Goal: Task Accomplishment & Management: Complete application form

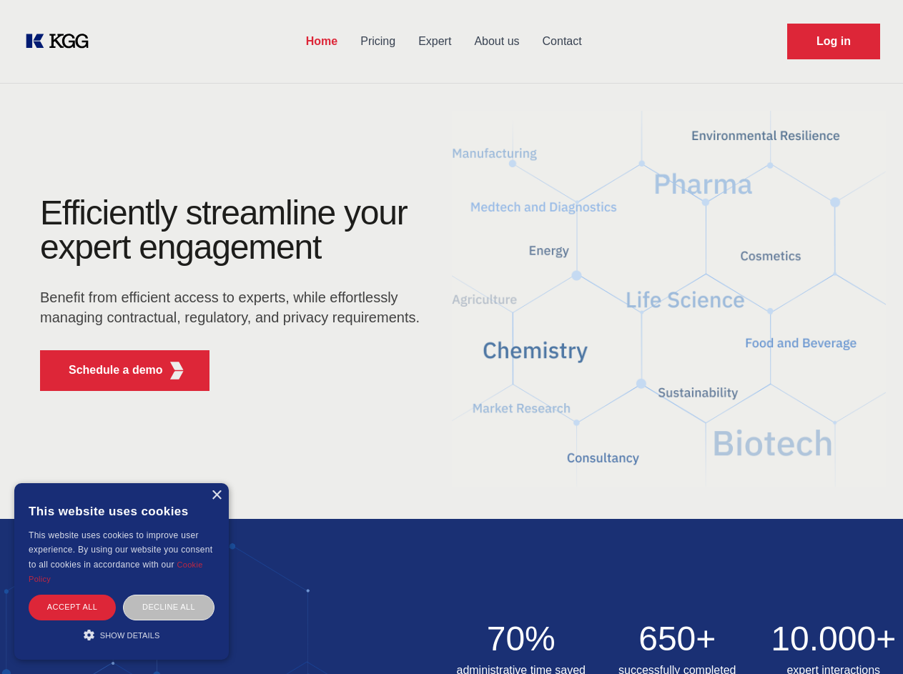
click at [451, 337] on div "Efficiently streamline your expert engagement Benefit from efficient access to …" at bounding box center [234, 299] width 435 height 207
click at [107, 370] on p "Schedule a demo" at bounding box center [116, 370] width 94 height 17
click at [216, 496] on div "× This website uses cookies This website uses cookies to improve user experienc…" at bounding box center [121, 571] width 215 height 177
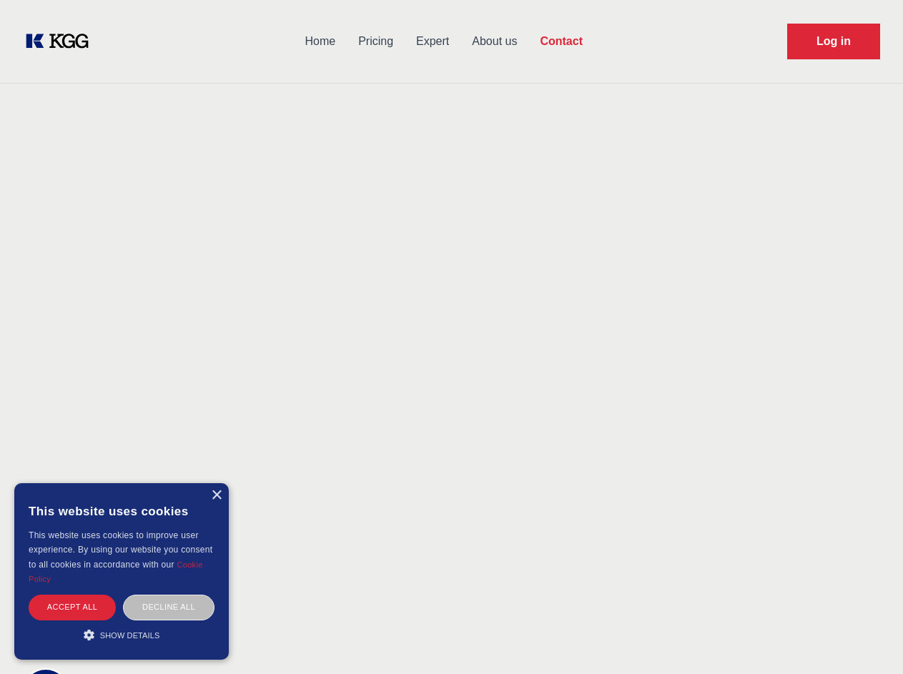
click at [72, 607] on div "Accept all" at bounding box center [72, 607] width 87 height 25
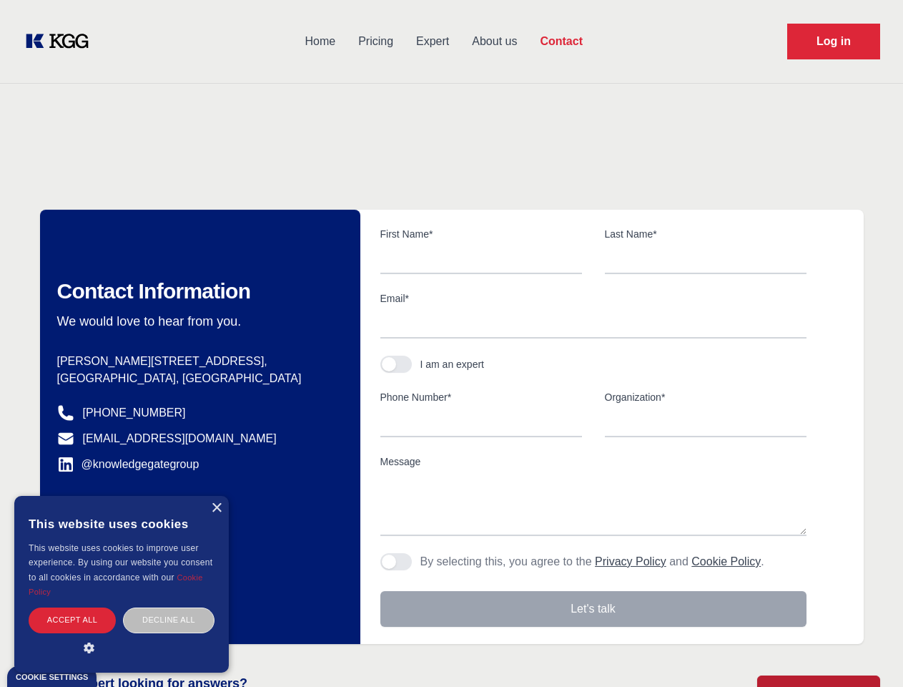
click at [169, 607] on div "Decline all" at bounding box center [169, 619] width 92 height 25
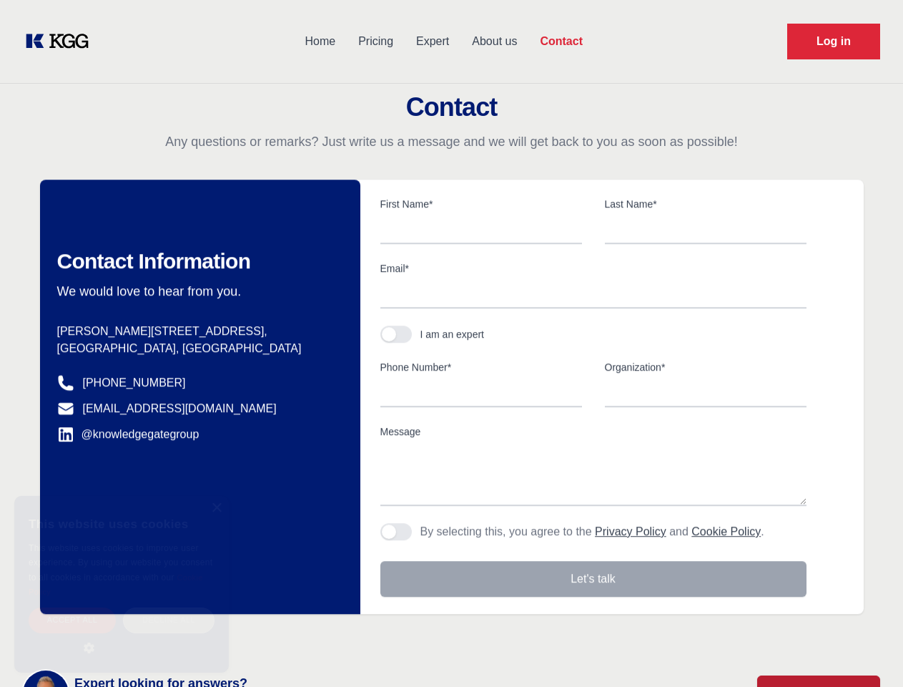
click at [122, 635] on main "Contact Any questions or remarks? Just write us a message and we will get back …" at bounding box center [451, 372] width 903 height 745
